Goal: Navigation & Orientation: Find specific page/section

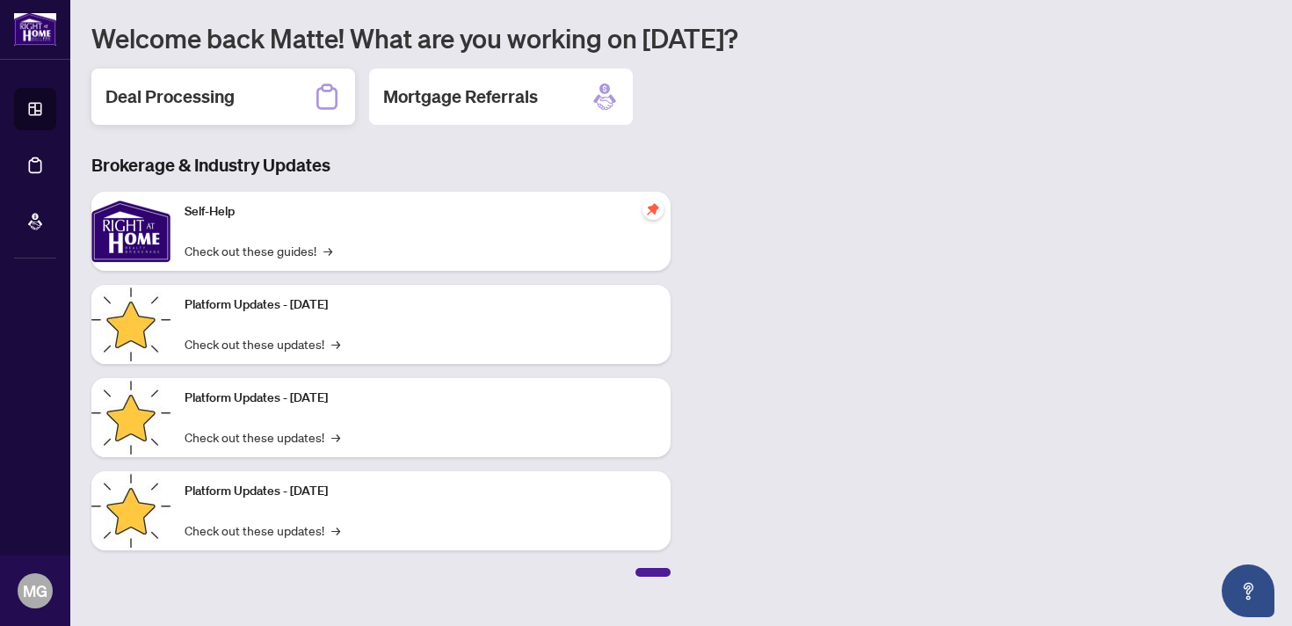
click at [251, 99] on div "Deal Processing" at bounding box center [223, 97] width 264 height 56
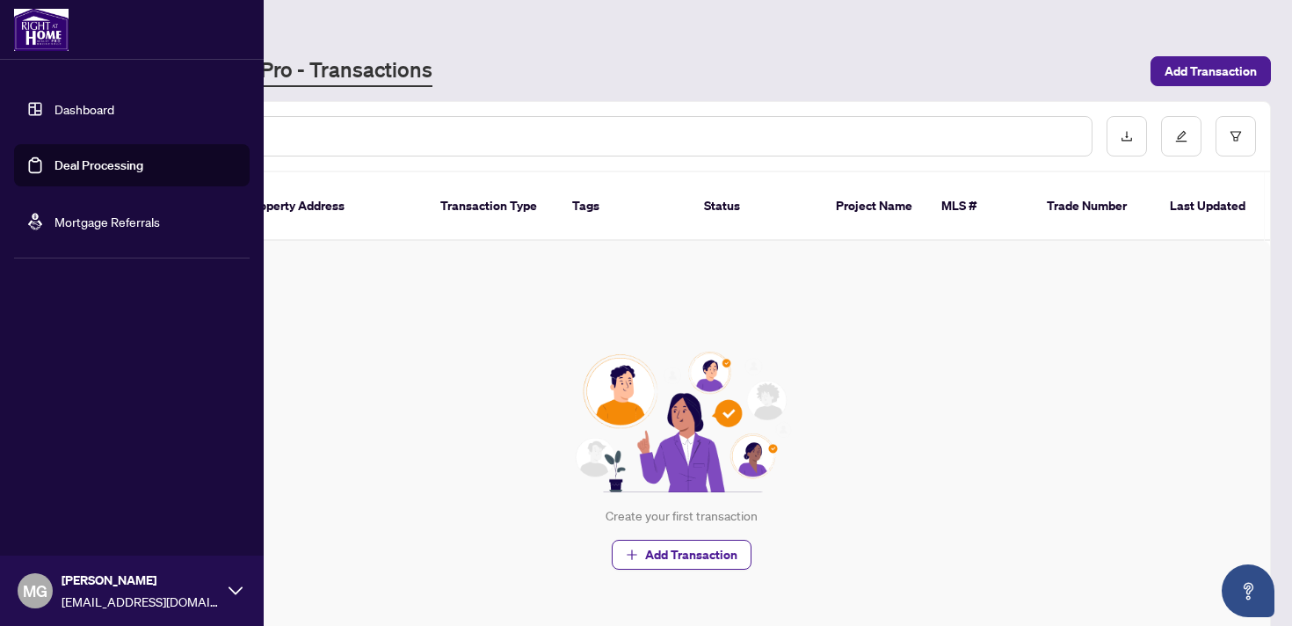
click at [57, 112] on link "Dashboard" at bounding box center [84, 109] width 60 height 16
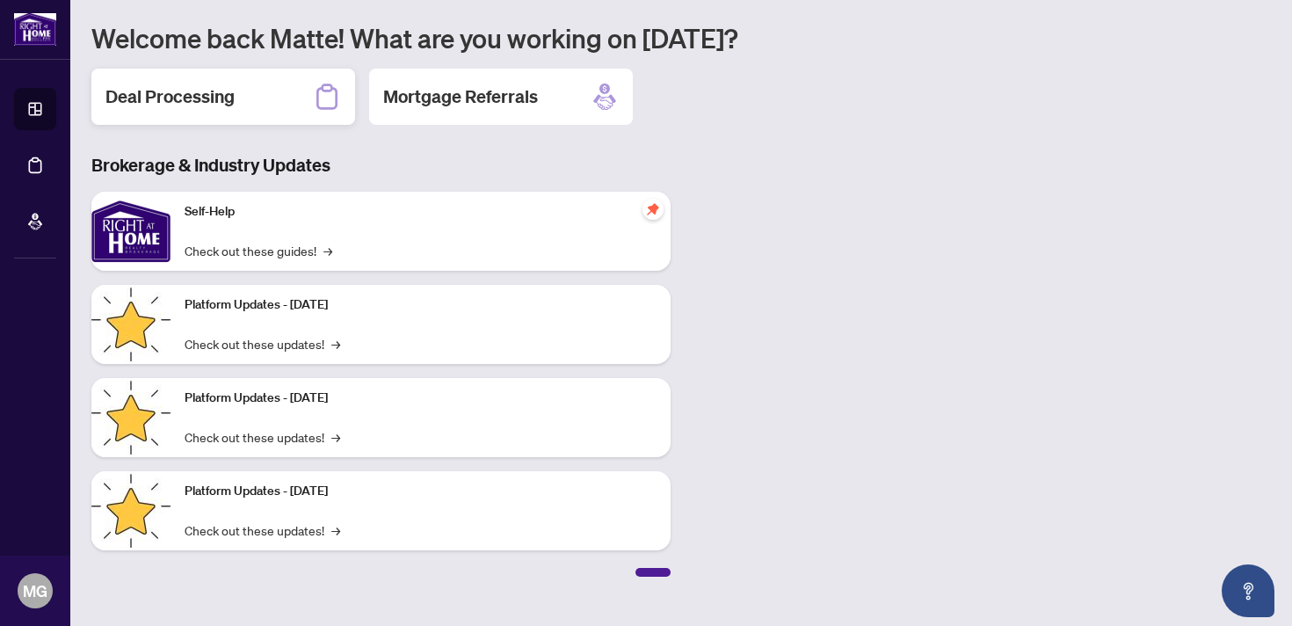
click at [236, 100] on div "Deal Processing" at bounding box center [223, 97] width 264 height 56
